Goal: Register for event/course

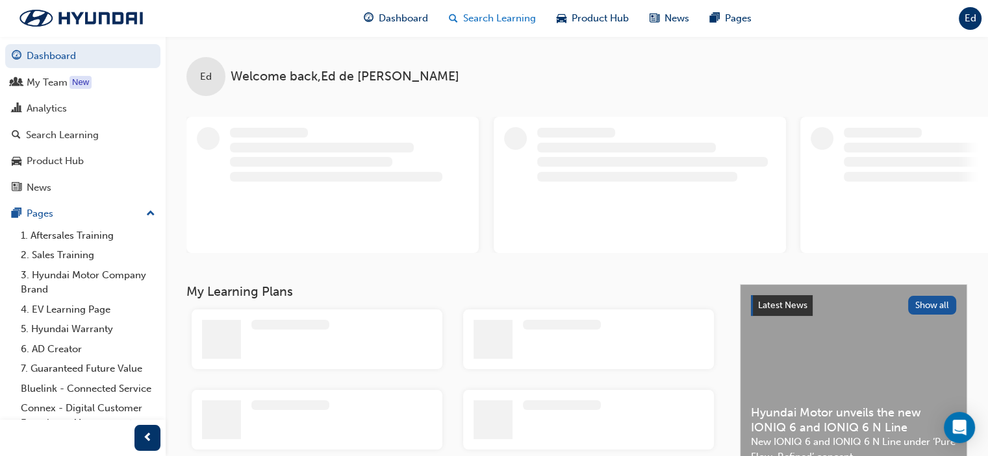
click at [487, 19] on span "Search Learning" at bounding box center [499, 18] width 73 height 15
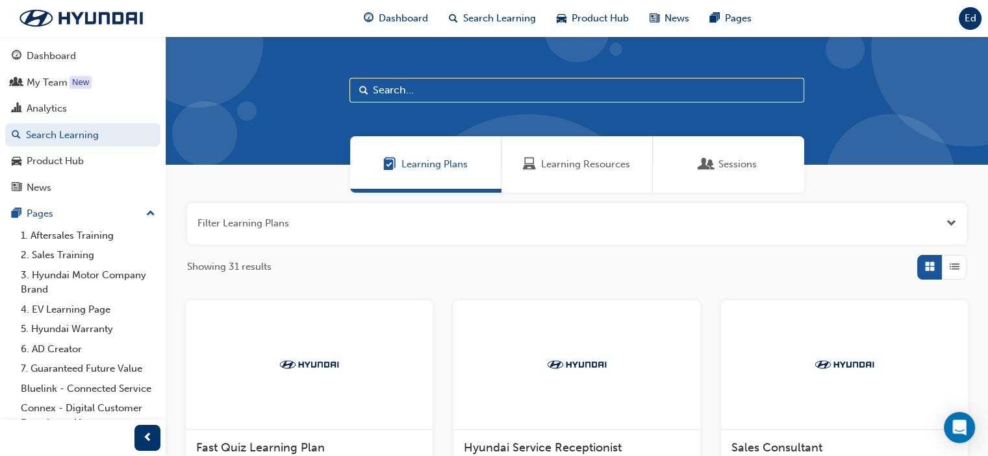
click at [575, 168] on span "Learning Resources" at bounding box center [585, 164] width 89 height 15
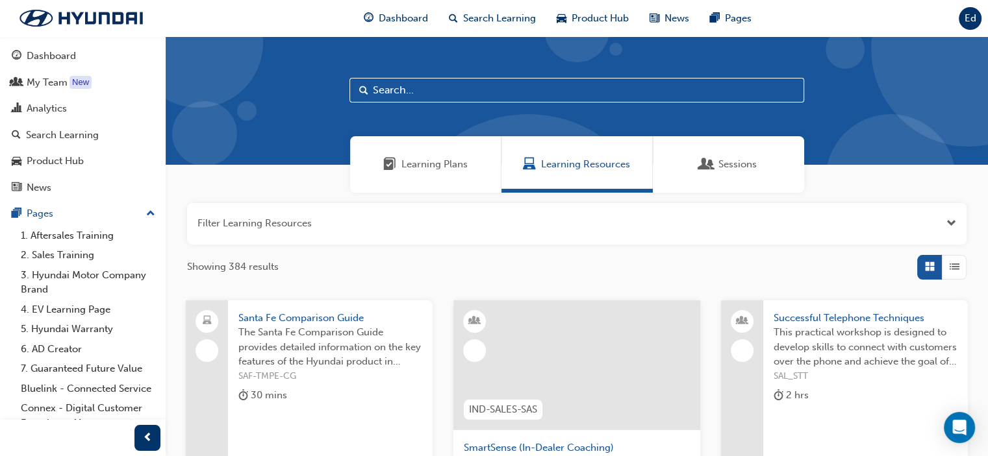
click at [452, 93] on input "text" at bounding box center [576, 90] width 455 height 25
type input "assessment"
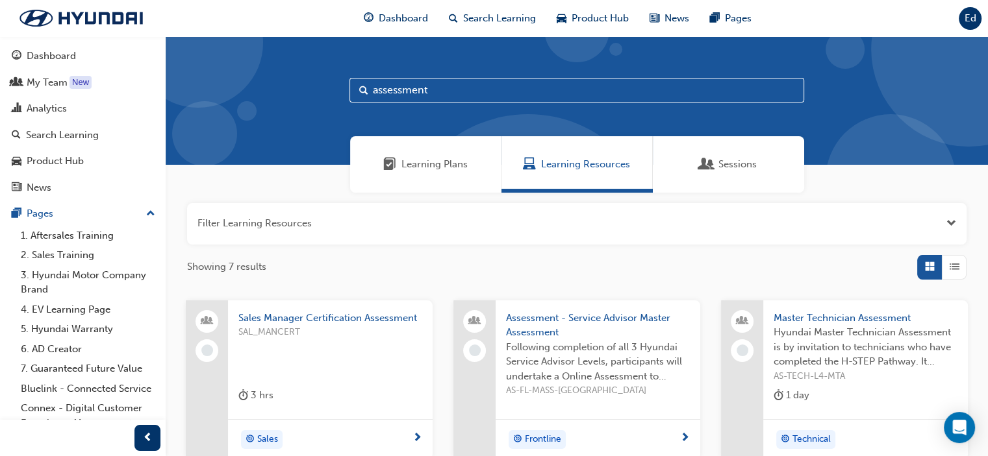
click at [956, 268] on span "List" at bounding box center [954, 267] width 10 height 15
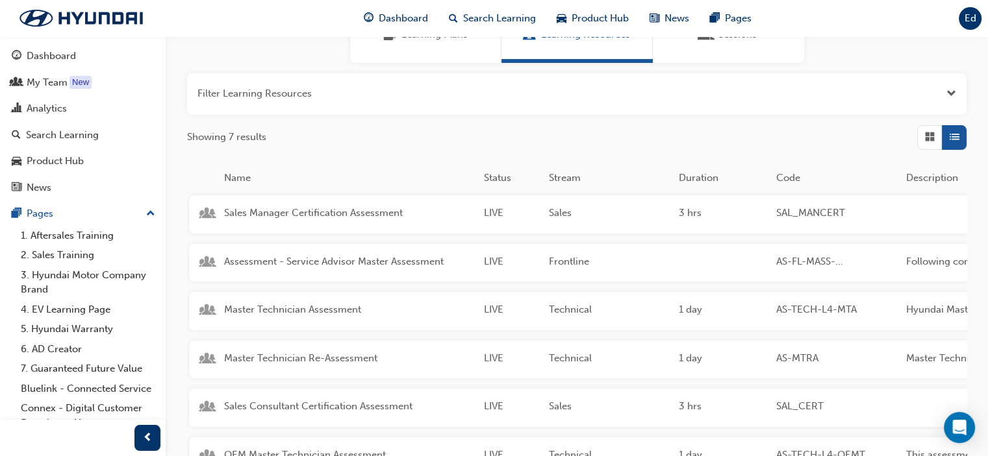
scroll to position [195, 0]
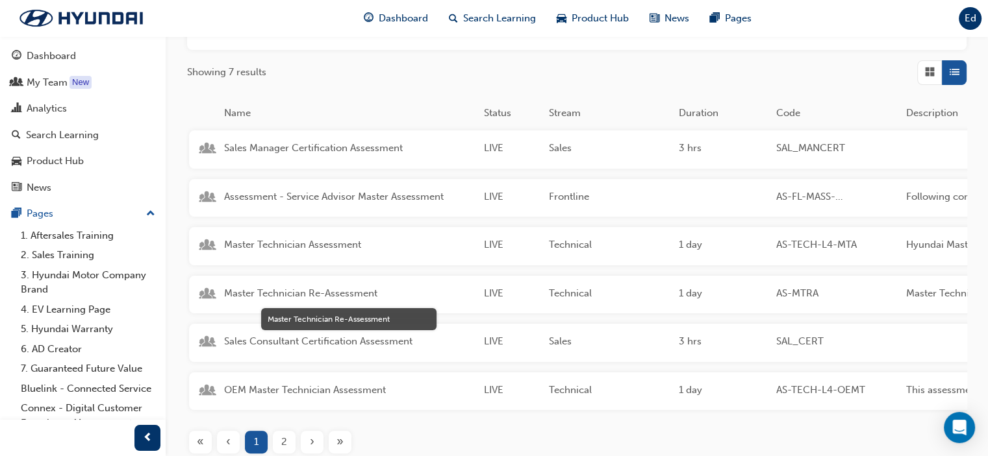
click at [324, 297] on span "Master Technician Re-Assessment" at bounding box center [348, 293] width 249 height 15
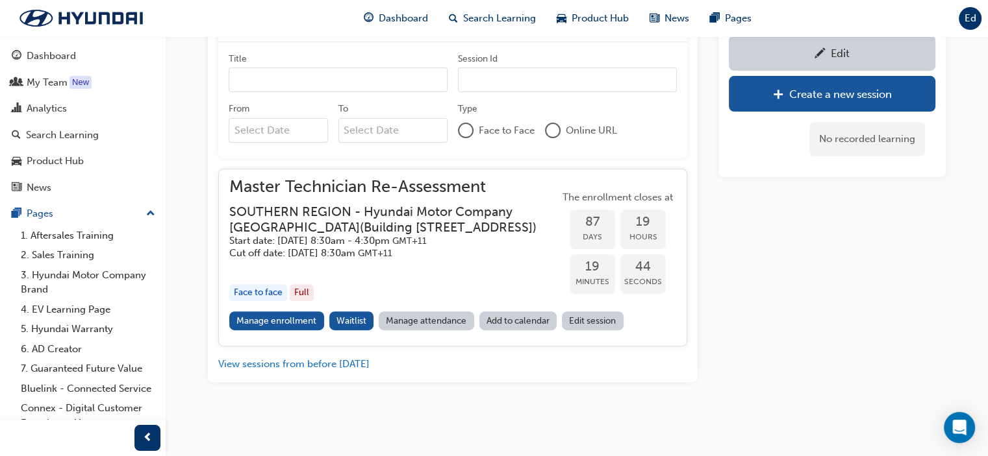
scroll to position [565, 0]
click at [282, 330] on link "Manage enrollment" at bounding box center [276, 321] width 95 height 19
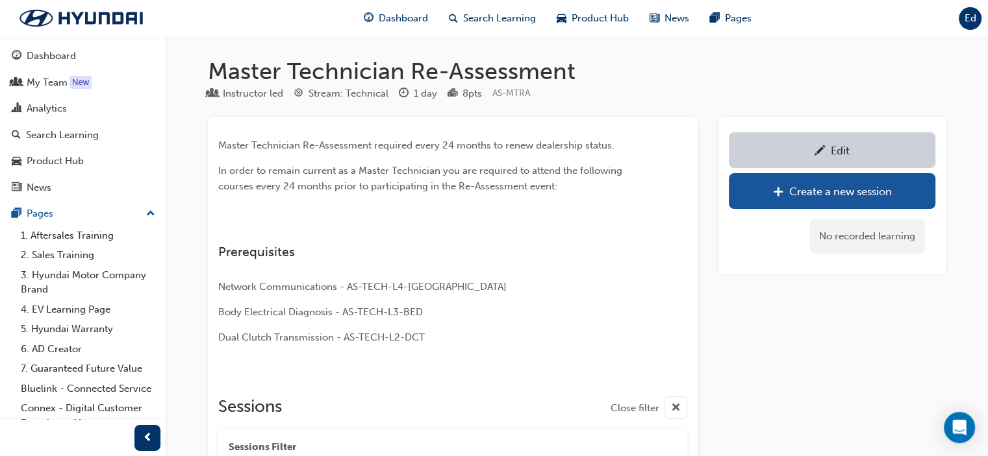
scroll to position [565, 0]
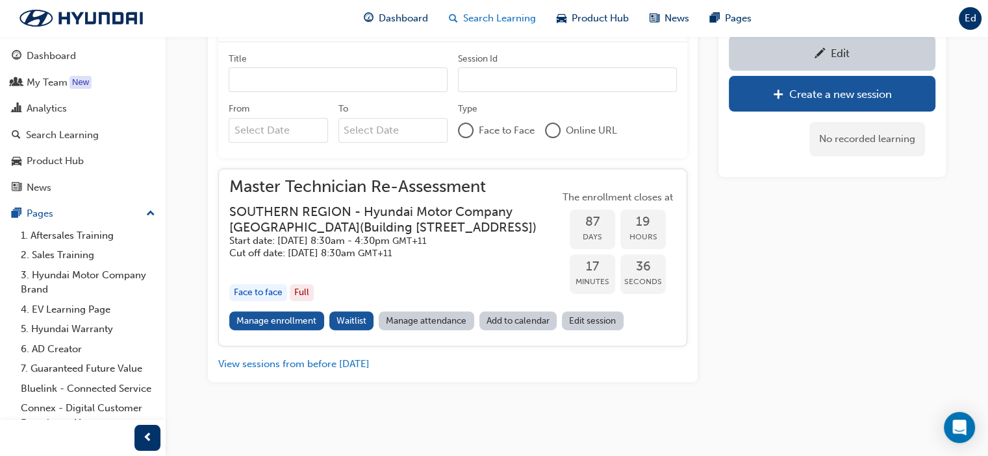
click at [491, 14] on span "Search Learning" at bounding box center [499, 18] width 73 height 15
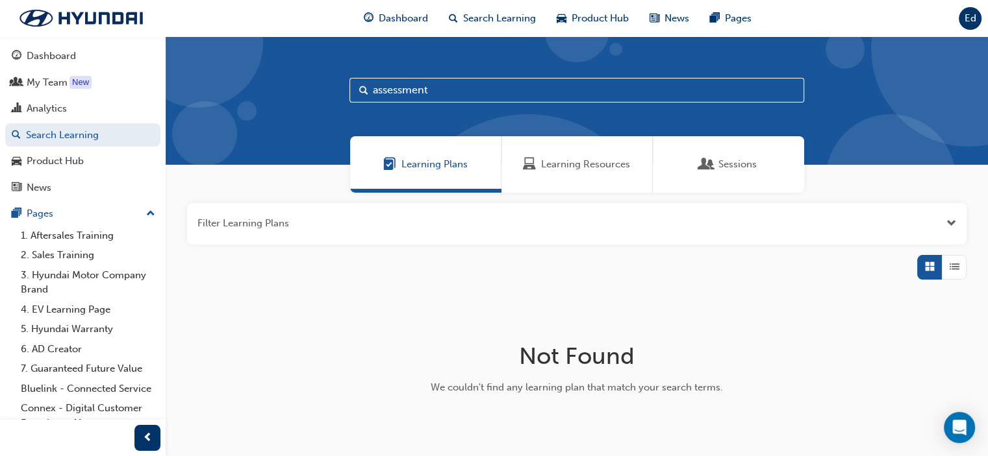
click at [556, 166] on span "Learning Resources" at bounding box center [585, 164] width 89 height 15
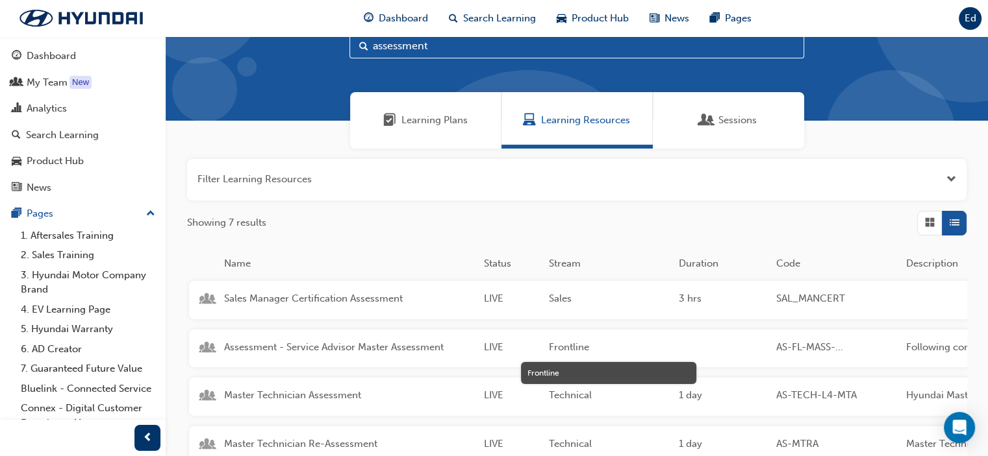
scroll to position [130, 0]
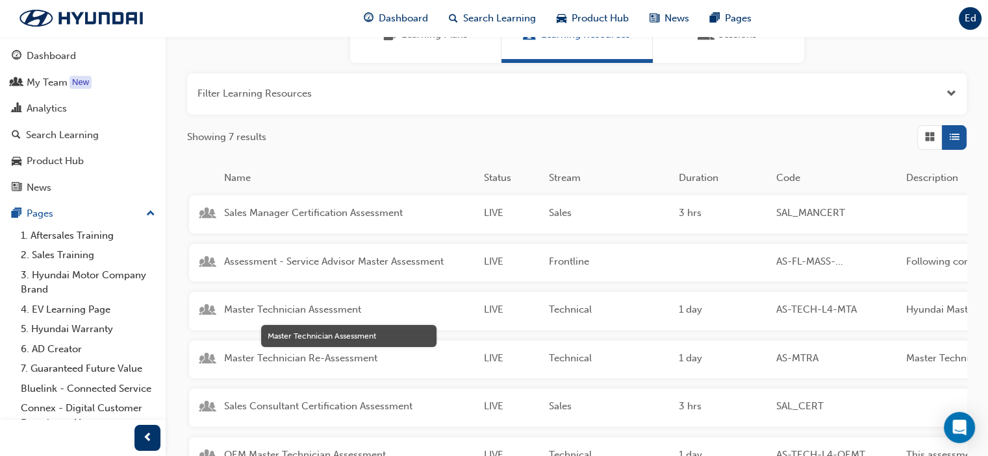
click at [318, 306] on span "Master Technician Assessment" at bounding box center [348, 310] width 249 height 15
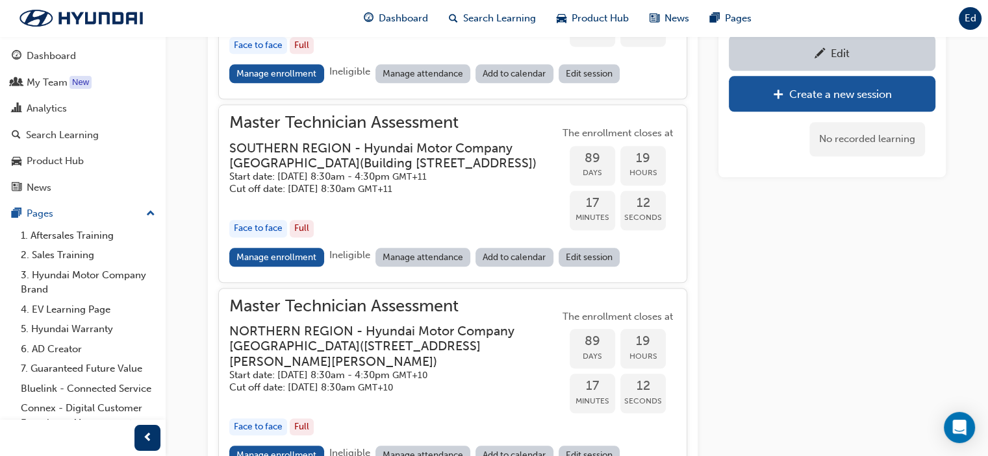
scroll to position [1427, 0]
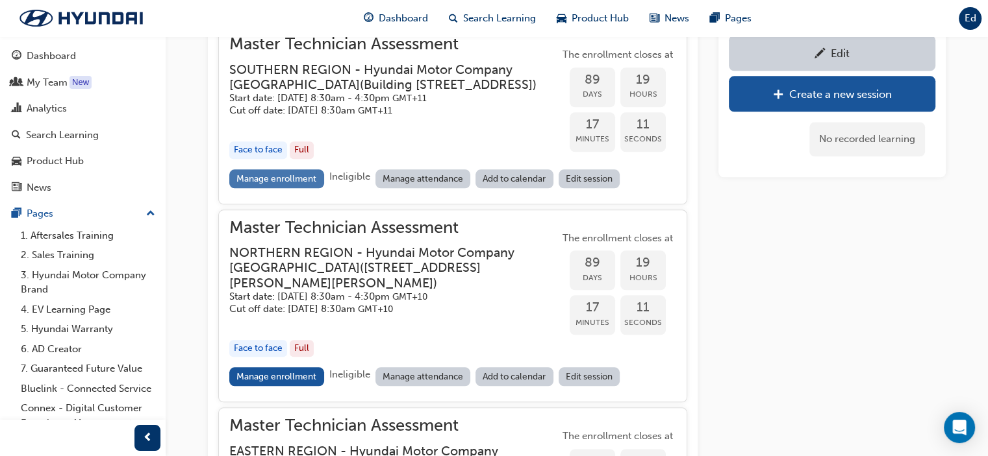
click at [273, 188] on link "Manage enrollment" at bounding box center [276, 178] width 95 height 19
